Goal: Answer question/provide support: Share knowledge or assist other users

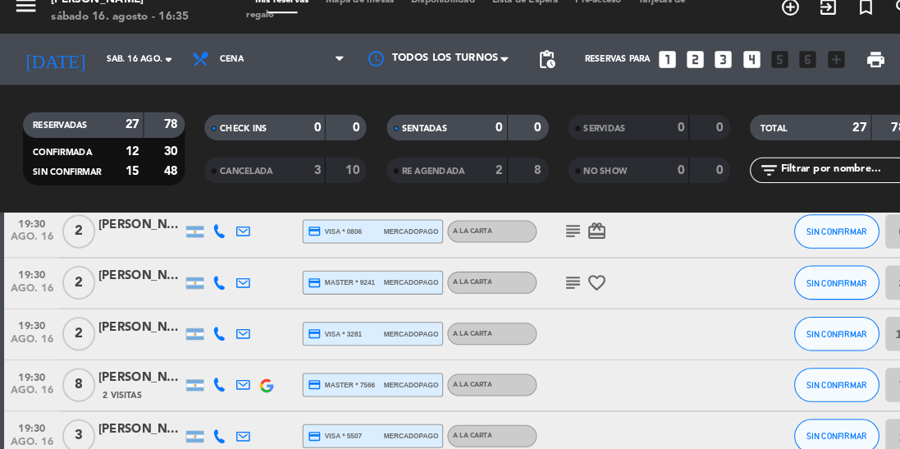
scroll to position [164, 0]
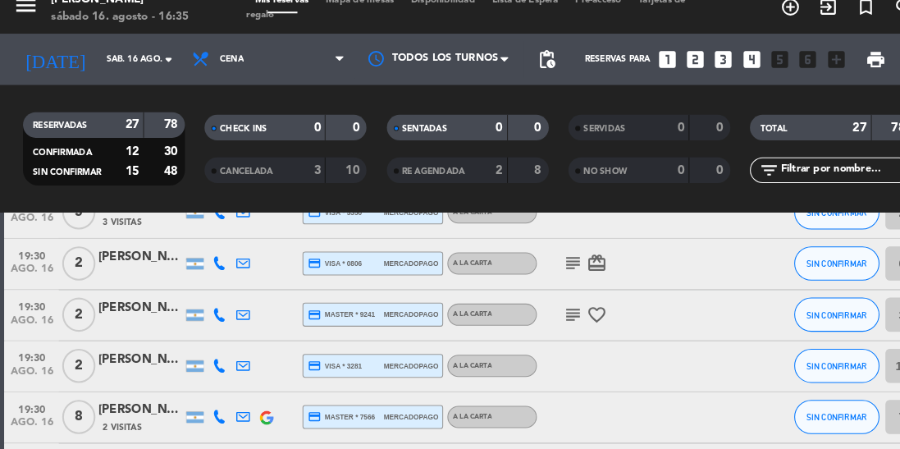
click at [547, 273] on icon "subject" at bounding box center [552, 270] width 20 height 20
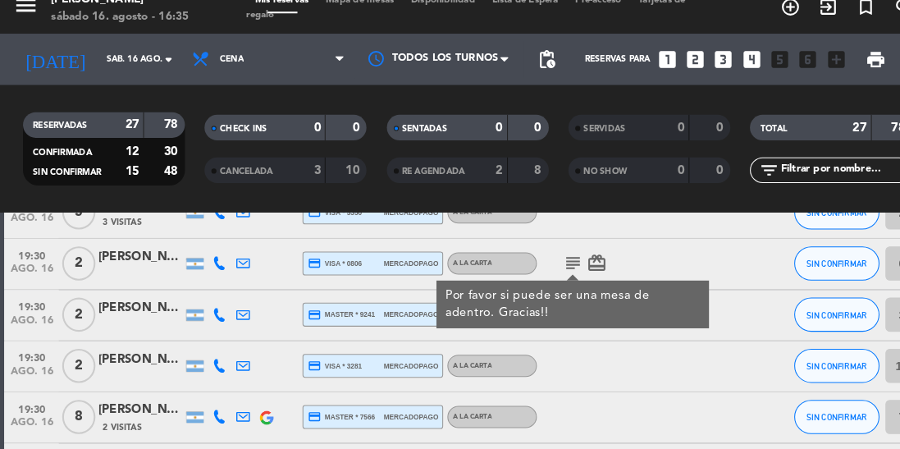
click at [561, 316] on div "Por favor si puede ser una mesa de adentro. Gracias!!" at bounding box center [551, 309] width 245 height 34
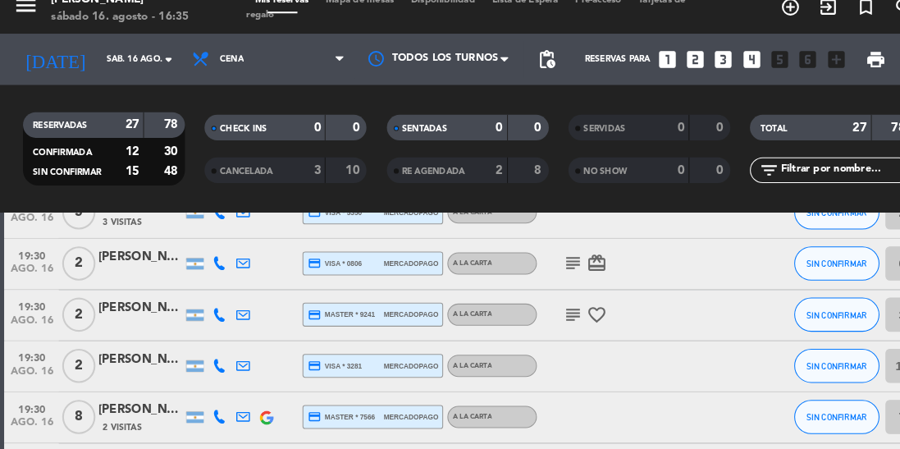
click at [551, 321] on icon "subject" at bounding box center [552, 319] width 20 height 20
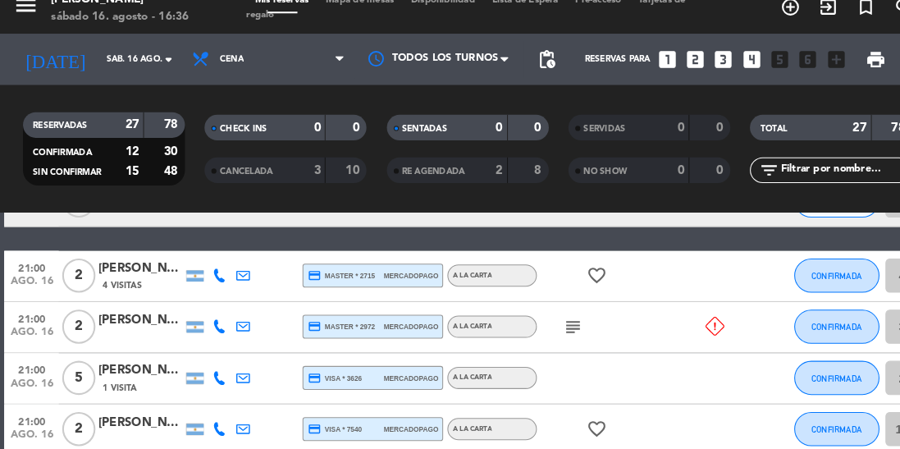
scroll to position [423, 0]
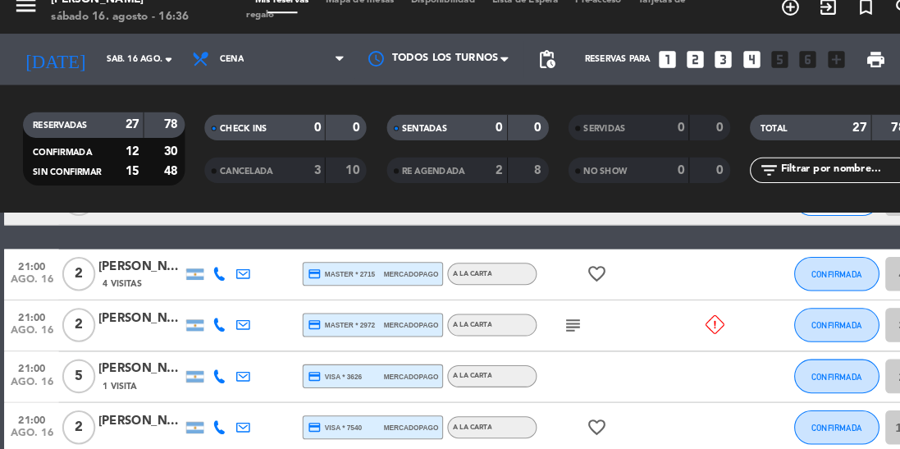
click at [547, 336] on icon "subject" at bounding box center [552, 330] width 20 height 20
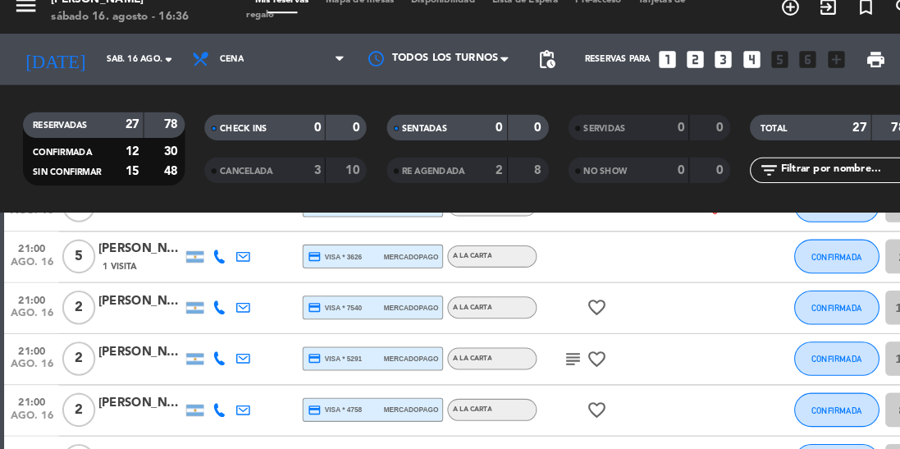
scroll to position [560, 0]
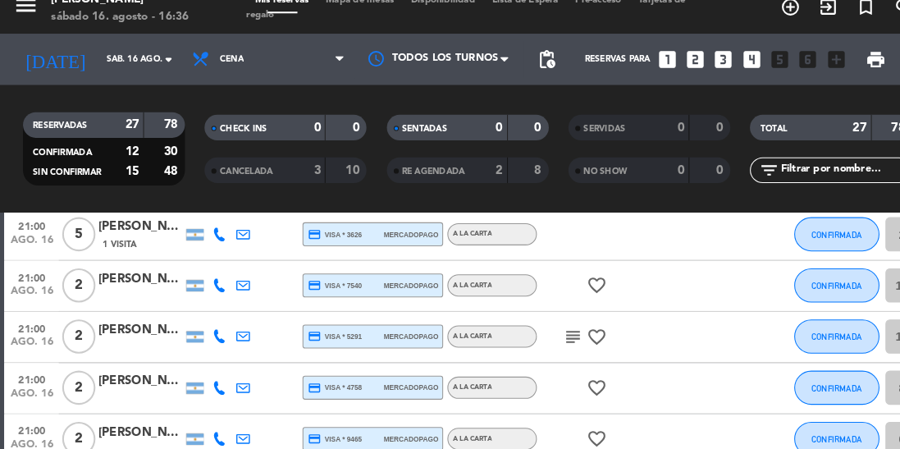
click at [554, 349] on icon "subject" at bounding box center [552, 341] width 20 height 20
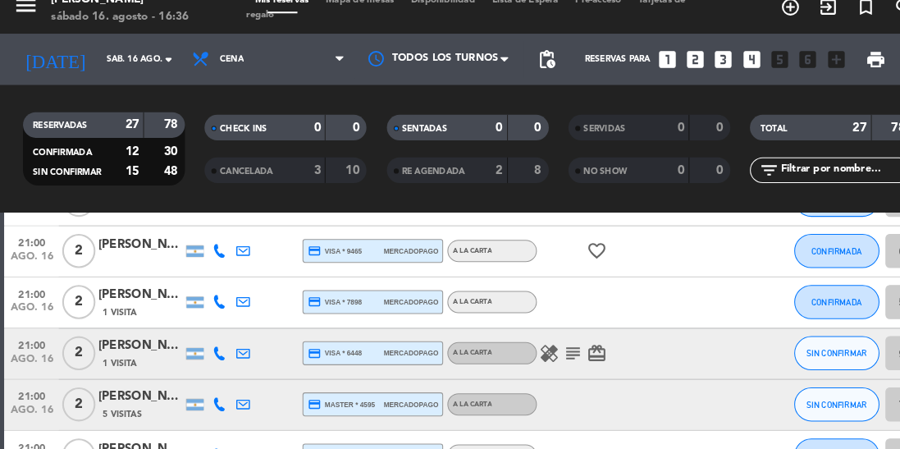
scroll to position [743, 0]
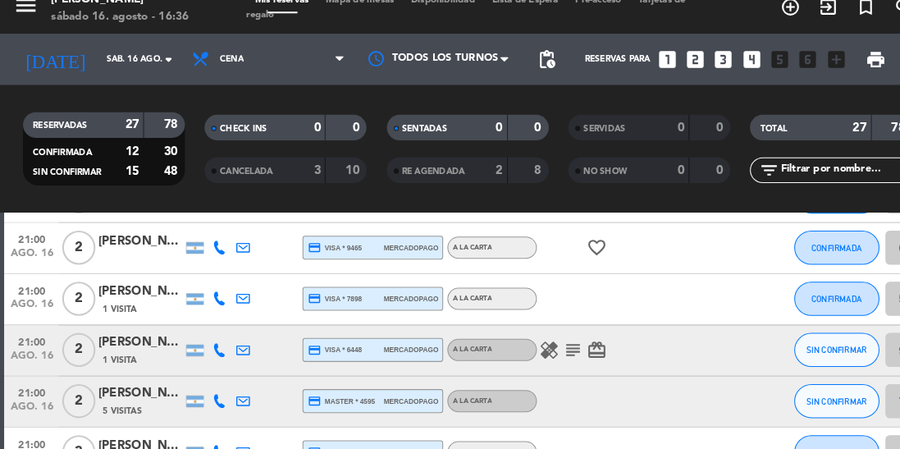
click at [558, 358] on icon "subject" at bounding box center [552, 354] width 20 height 20
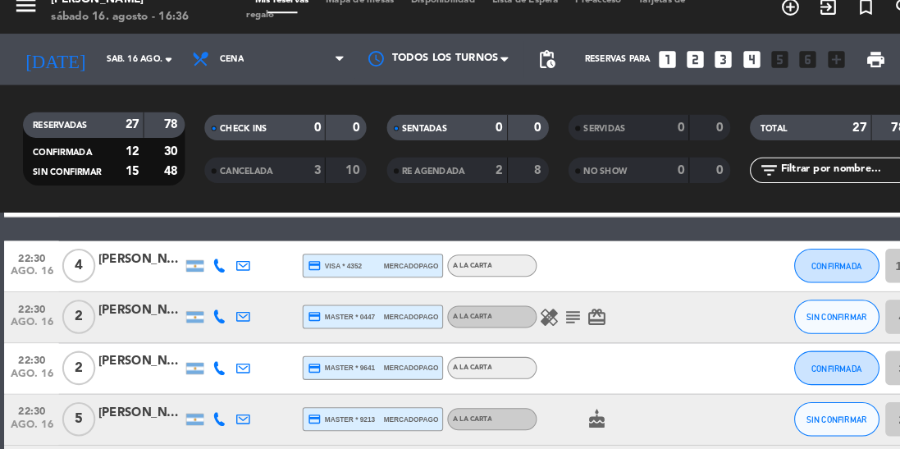
scroll to position [1060, 0]
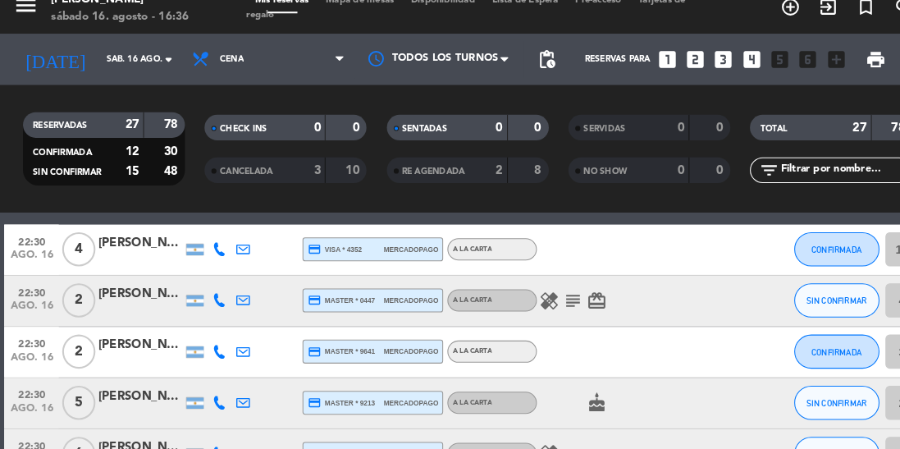
click at [555, 309] on icon "subject" at bounding box center [552, 306] width 20 height 20
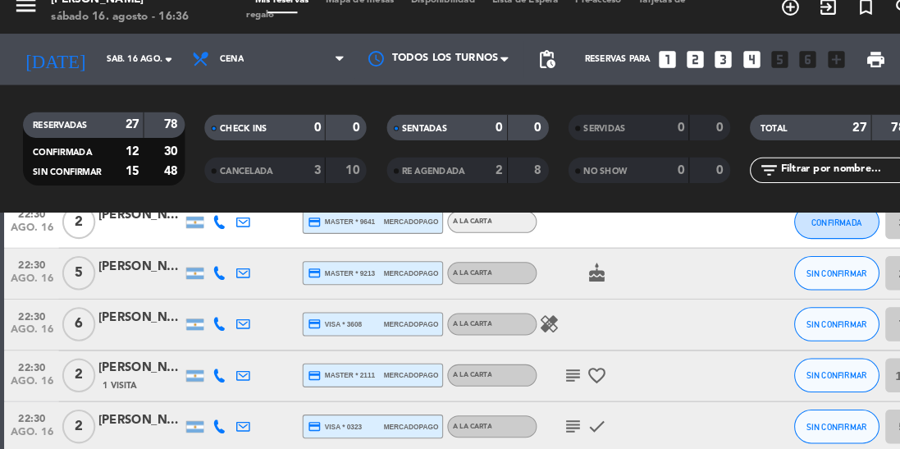
scroll to position [1192, 0]
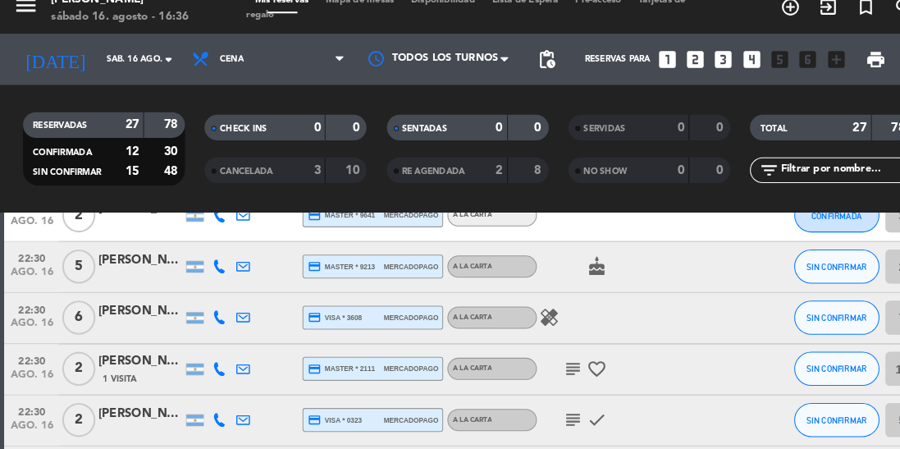
click at [549, 374] on icon "subject" at bounding box center [552, 372] width 20 height 20
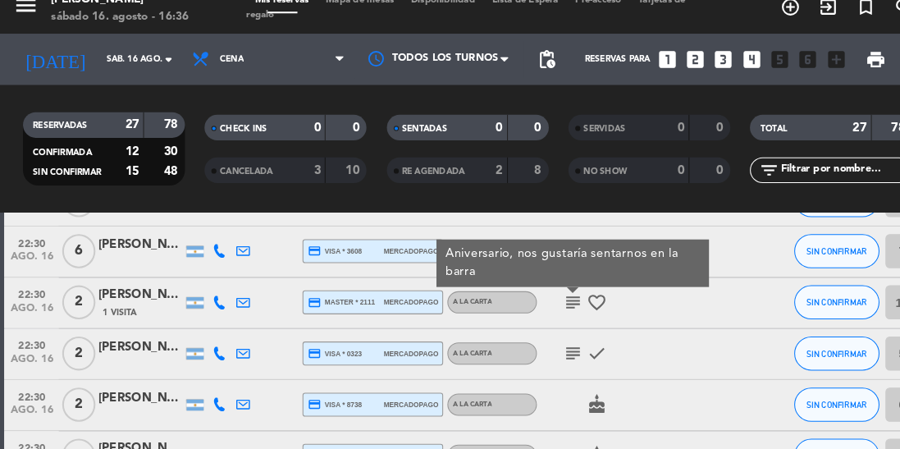
scroll to position [1265, 0]
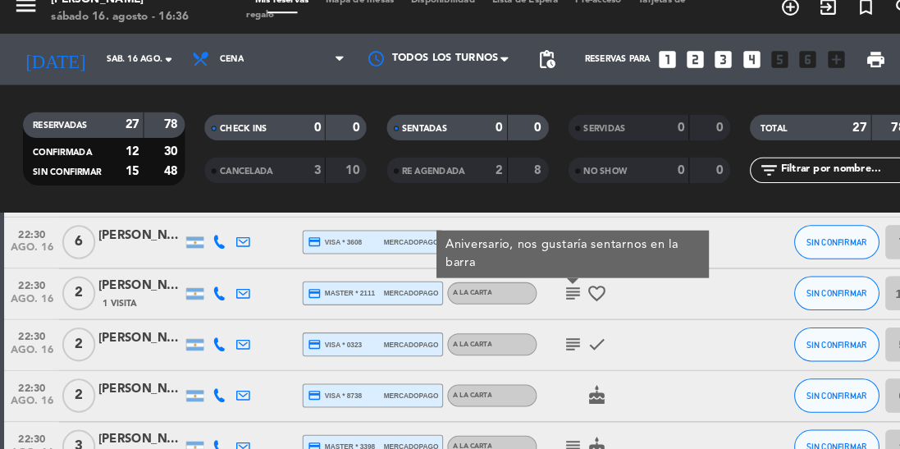
click at [550, 353] on icon "subject" at bounding box center [552, 348] width 20 height 20
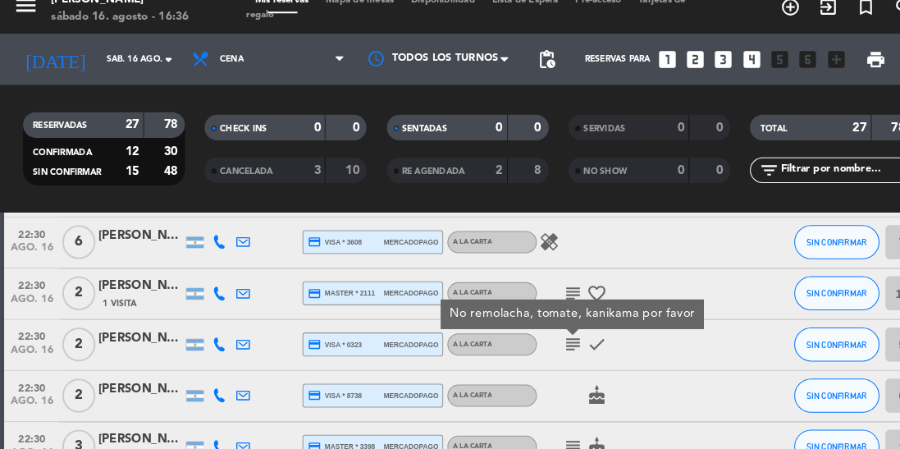
scroll to position [1289, 0]
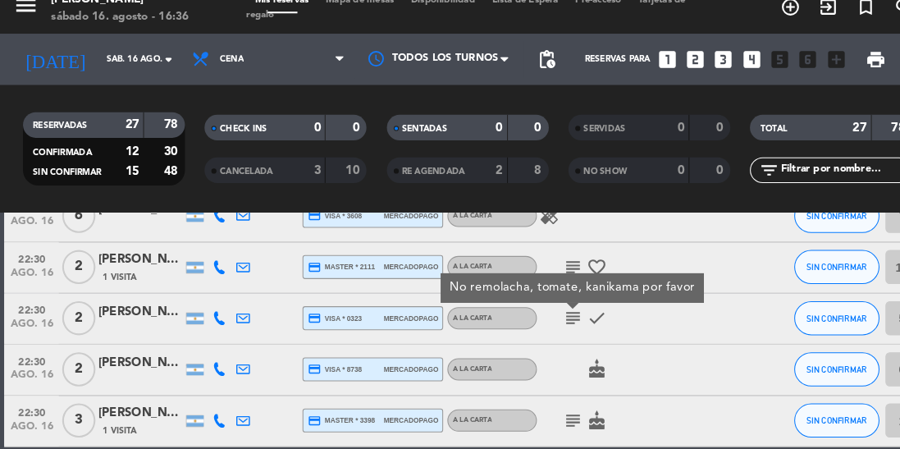
click at [548, 426] on icon "subject" at bounding box center [552, 422] width 20 height 20
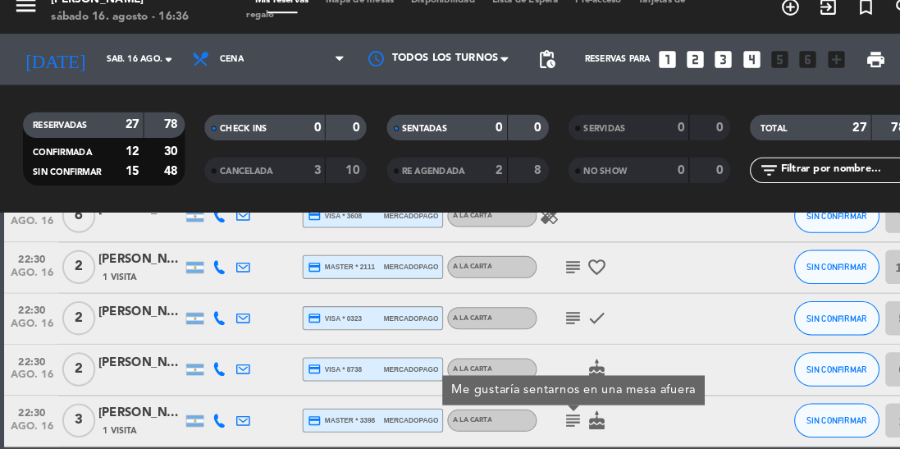
scroll to position [0, 0]
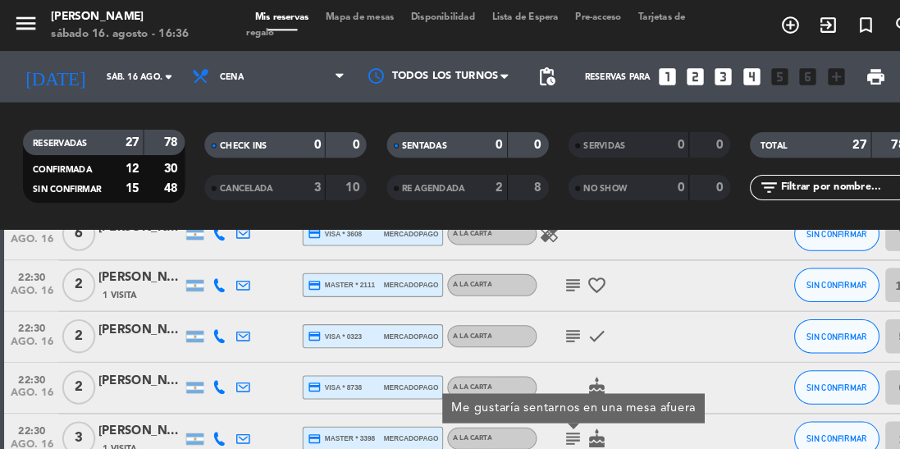
click at [605, 308] on div "subject check" at bounding box center [586, 324] width 138 height 48
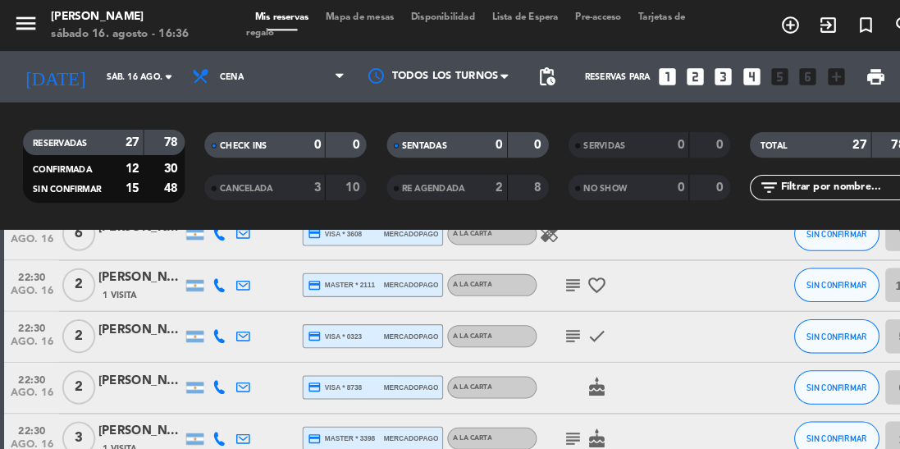
click at [581, 264] on icon "favorite_border" at bounding box center [575, 274] width 20 height 20
